Goal: Transaction & Acquisition: Purchase product/service

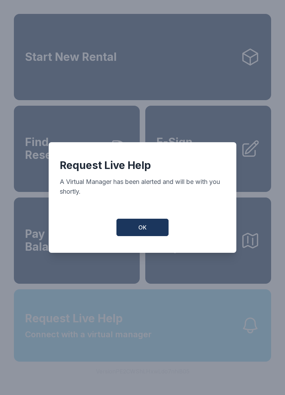
click at [150, 229] on button "OK" at bounding box center [142, 226] width 52 height 17
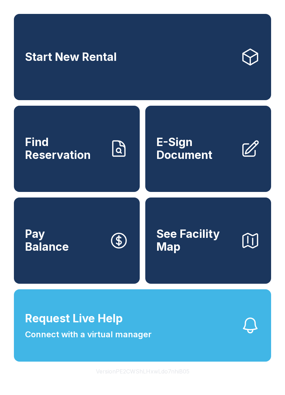
click at [169, 253] on span "See Facility Map" at bounding box center [195, 240] width 78 height 25
click at [97, 171] on link "Find Reservation" at bounding box center [77, 149] width 126 height 86
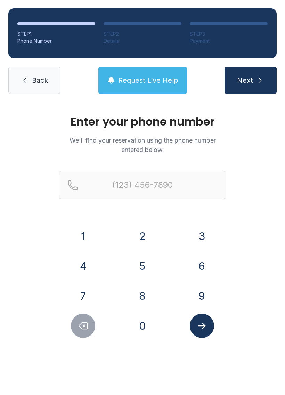
click at [43, 76] on span "Back" at bounding box center [40, 80] width 16 height 10
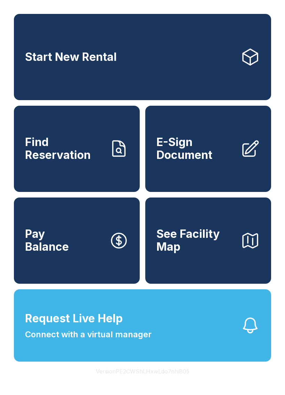
click at [205, 67] on link "Start New Rental" at bounding box center [142, 57] width 257 height 86
